Goal: Task Accomplishment & Management: Manage account settings

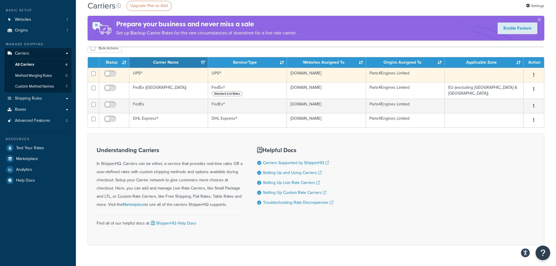
scroll to position [29, 0]
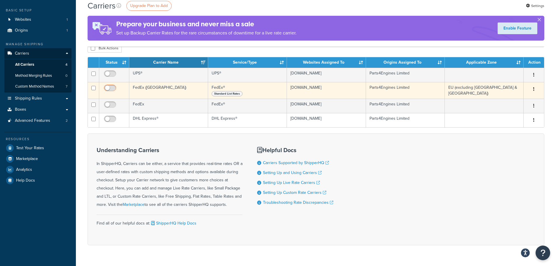
click at [114, 88] on input "checkbox" at bounding box center [111, 89] width 16 height 7
checkbox input "true"
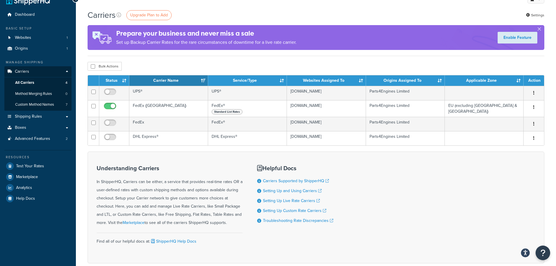
scroll to position [0, 0]
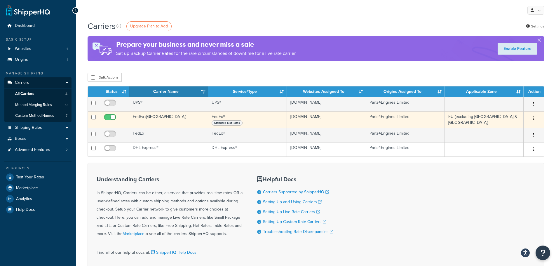
click at [142, 117] on td "FedEx ([GEOGRAPHIC_DATA])" at bounding box center [168, 119] width 79 height 17
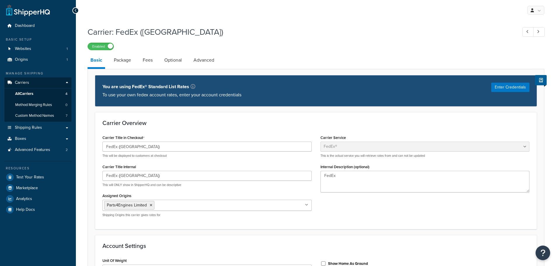
select select "fedEx"
select select "kg"
select select "REGULAR_PICKUP"
select select "YOUR_PACKAGING"
click at [33, 92] on span "All Carriers" at bounding box center [24, 93] width 18 height 5
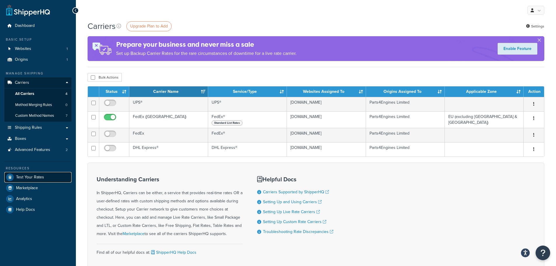
click at [31, 175] on span "Test Your Rates" at bounding box center [30, 177] width 28 height 5
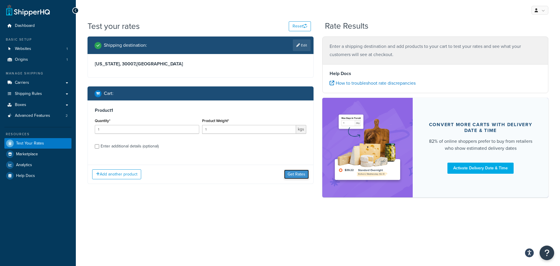
click at [295, 174] on button "Get Rates" at bounding box center [296, 173] width 25 height 9
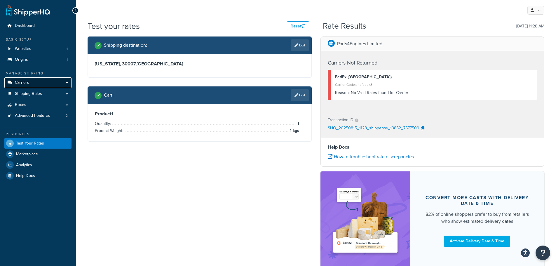
click at [32, 80] on link "Carriers" at bounding box center [37, 82] width 67 height 11
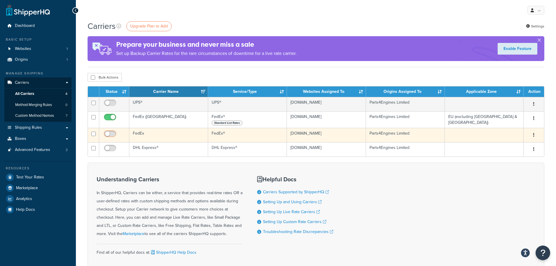
click at [113, 136] on input "checkbox" at bounding box center [111, 135] width 16 height 7
checkbox input "true"
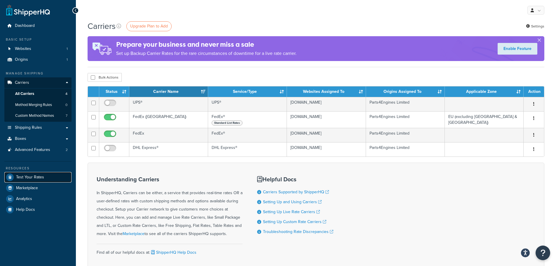
click at [42, 175] on span "Test Your Rates" at bounding box center [30, 177] width 28 height 5
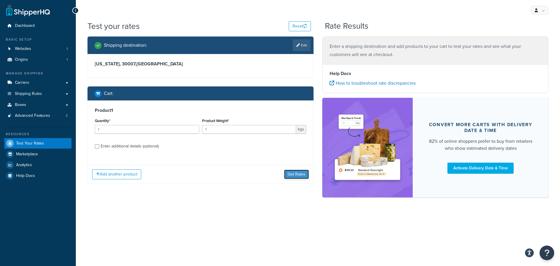
click at [285, 175] on button "Get Rates" at bounding box center [296, 173] width 25 height 9
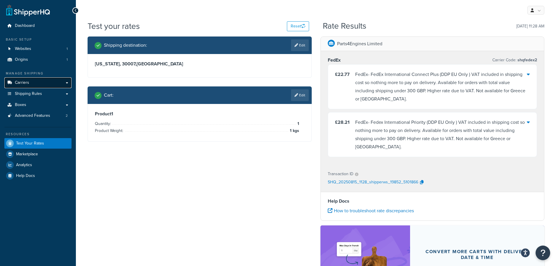
click at [30, 86] on link "Carriers" at bounding box center [37, 82] width 67 height 11
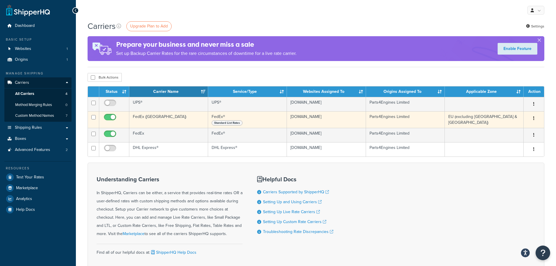
click at [108, 118] on input "checkbox" at bounding box center [111, 118] width 16 height 7
checkbox input "false"
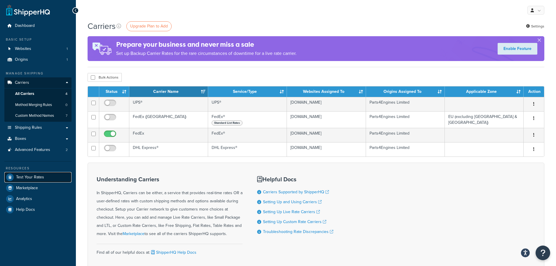
click at [29, 174] on link "Test Your Rates" at bounding box center [37, 177] width 67 height 11
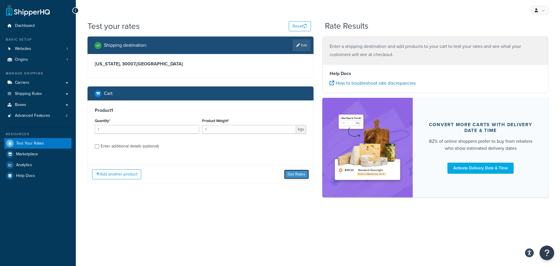
click at [287, 176] on button "Get Rates" at bounding box center [296, 173] width 25 height 9
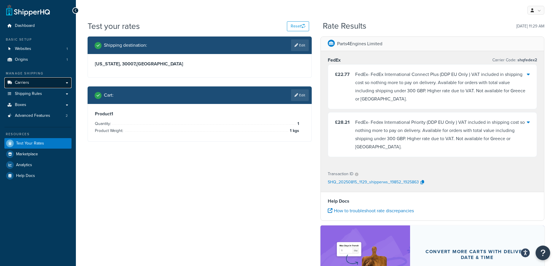
click at [33, 82] on link "Carriers" at bounding box center [37, 82] width 67 height 11
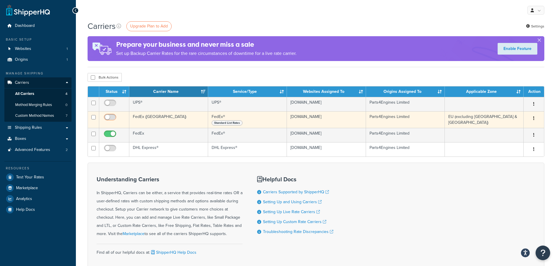
click at [114, 116] on input "checkbox" at bounding box center [111, 118] width 16 height 7
checkbox input "true"
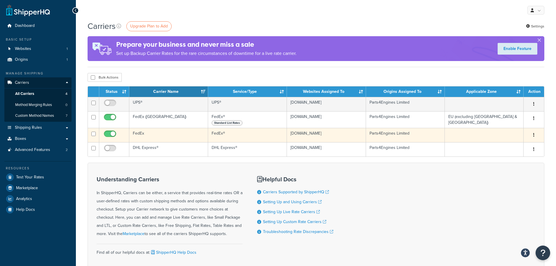
click at [109, 133] on input "checkbox" at bounding box center [111, 135] width 16 height 7
checkbox input "false"
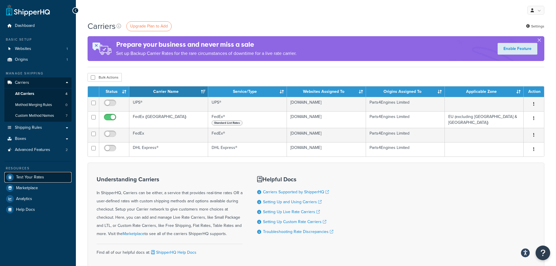
click at [35, 173] on link "Test Your Rates" at bounding box center [37, 177] width 67 height 11
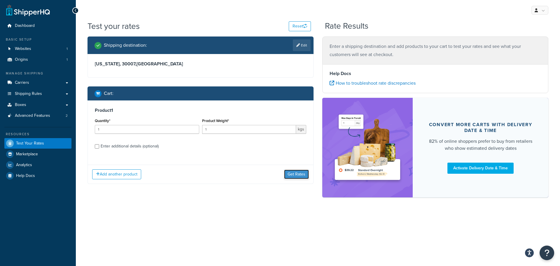
click at [293, 172] on button "Get Rates" at bounding box center [296, 173] width 25 height 9
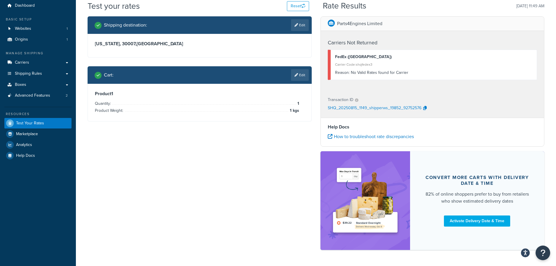
scroll to position [10, 0]
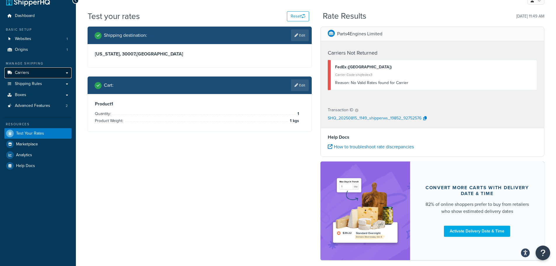
click at [34, 73] on link "Carriers" at bounding box center [37, 72] width 67 height 11
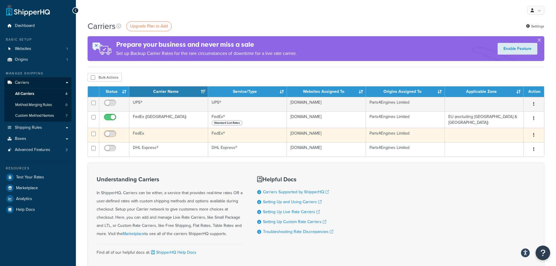
click at [114, 134] on input "checkbox" at bounding box center [111, 135] width 16 height 7
checkbox input "true"
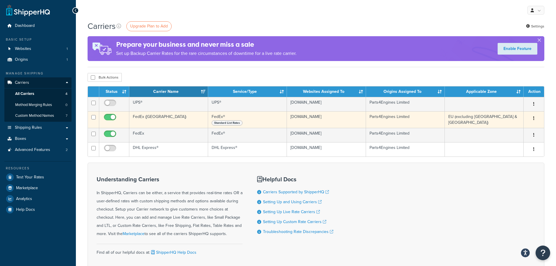
click at [108, 119] on input "checkbox" at bounding box center [111, 118] width 16 height 7
checkbox input "false"
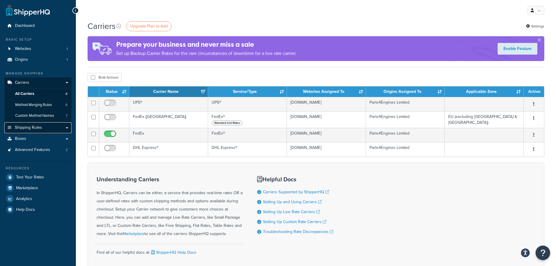
click at [39, 128] on span "Shipping Rules" at bounding box center [28, 127] width 27 height 5
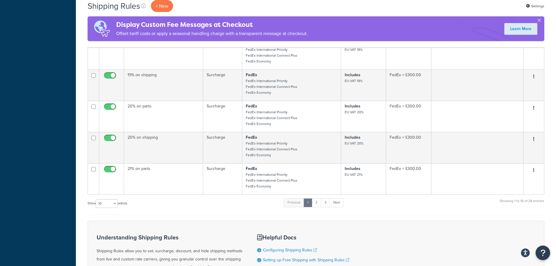
scroll to position [204, 0]
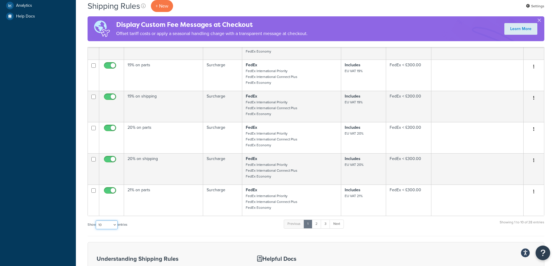
click at [117, 228] on select "10 15 25 50 100 1000" at bounding box center [107, 224] width 22 height 9
select select "1000"
click at [96, 221] on select "10 15 25 50 100 1000" at bounding box center [107, 224] width 22 height 9
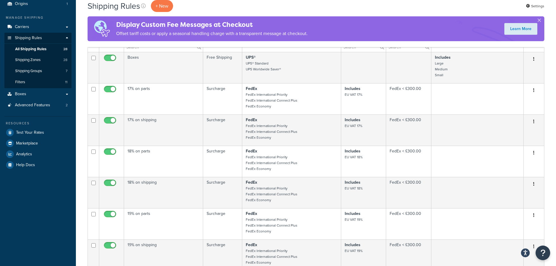
scroll to position [0, 0]
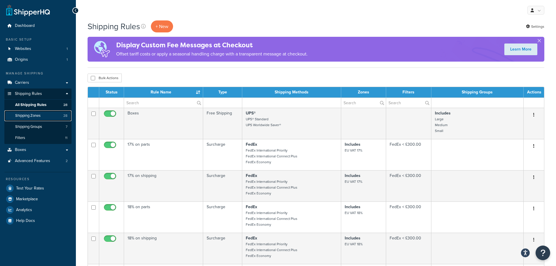
click at [34, 113] on span "Shipping Zones" at bounding box center [27, 115] width 25 height 5
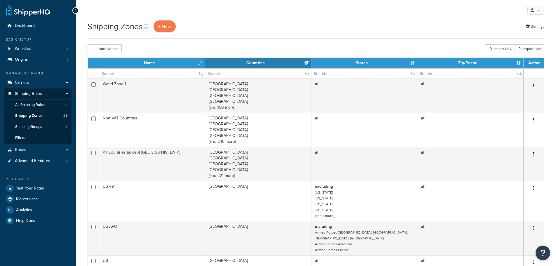
select select "15"
click at [34, 104] on span "All Shipping Rules" at bounding box center [29, 104] width 29 height 5
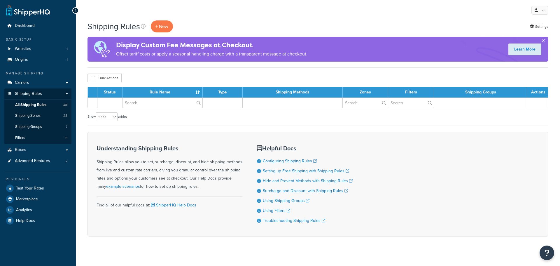
select select "1000"
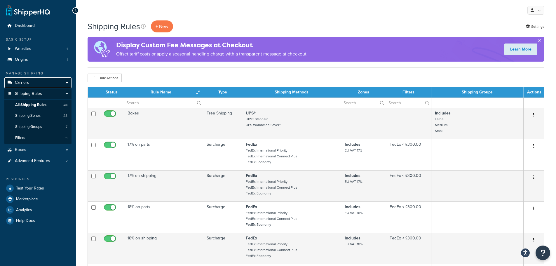
click at [30, 82] on link "Carriers" at bounding box center [37, 82] width 67 height 11
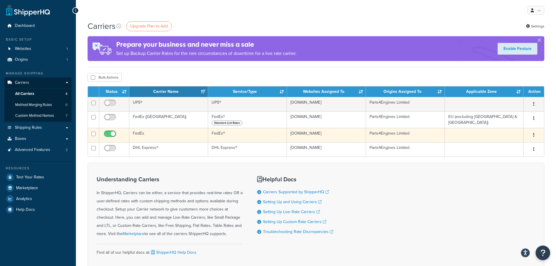
click at [108, 134] on input "checkbox" at bounding box center [111, 135] width 16 height 7
checkbox input "false"
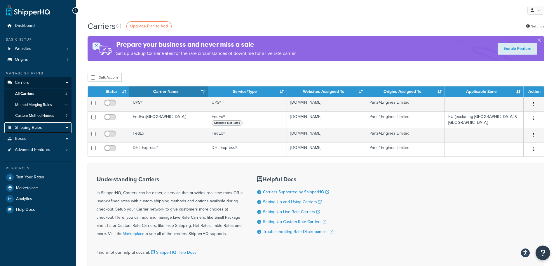
drag, startPoint x: 35, startPoint y: 129, endPoint x: 85, endPoint y: 136, distance: 51.0
click at [35, 129] on span "Shipping Rules" at bounding box center [28, 127] width 27 height 5
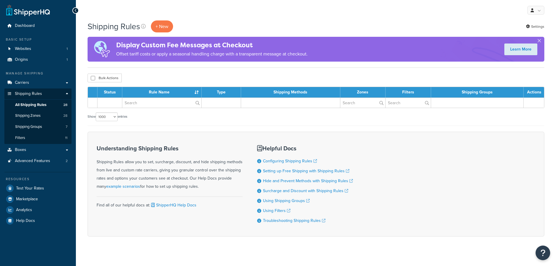
select select "1000"
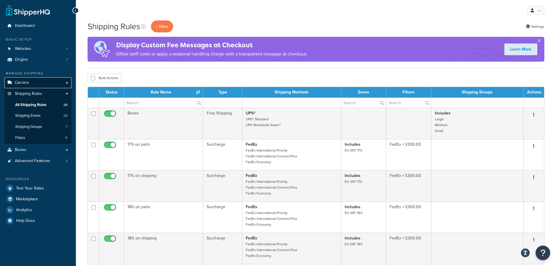
click at [31, 83] on link "Carriers" at bounding box center [37, 82] width 67 height 11
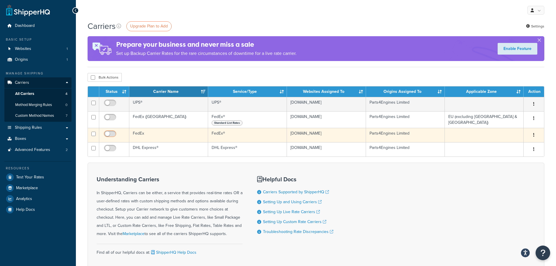
click at [114, 134] on input "checkbox" at bounding box center [111, 135] width 16 height 7
checkbox input "true"
